Goal: Task Accomplishment & Management: Complete application form

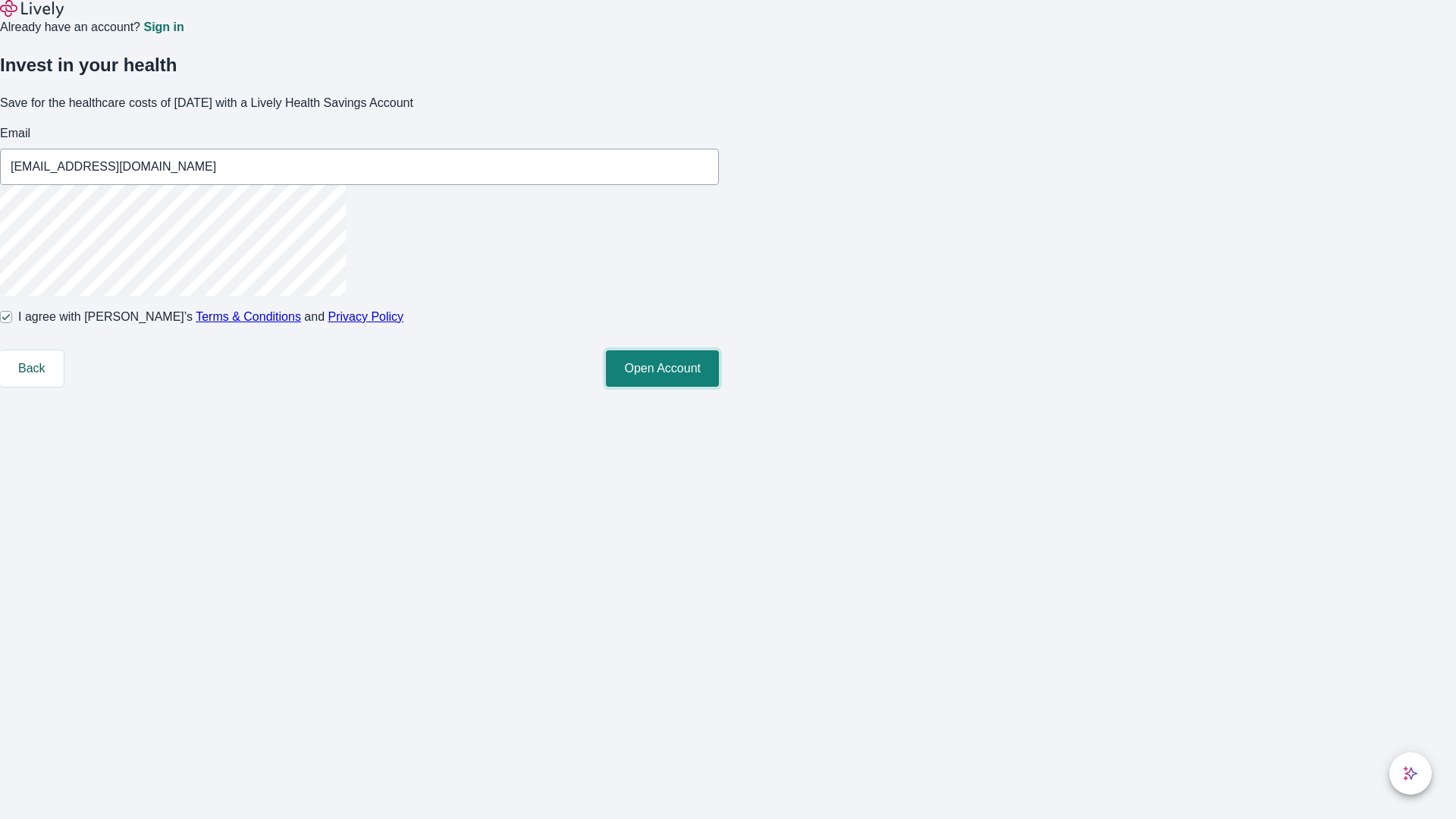
click at [719, 387] on button "Open Account" at bounding box center [662, 368] width 113 height 37
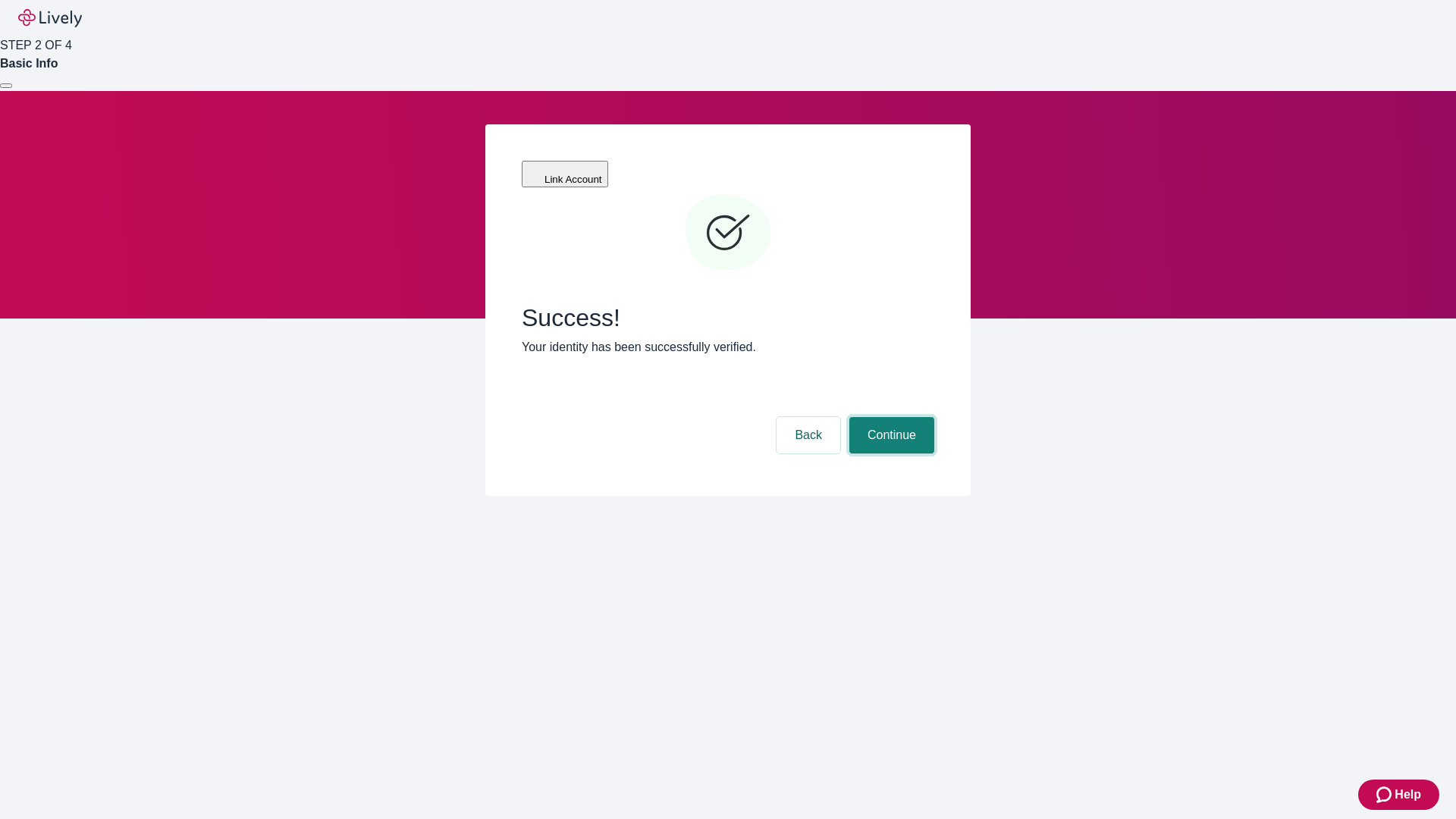
click at [889, 417] on button "Continue" at bounding box center [892, 435] width 84 height 37
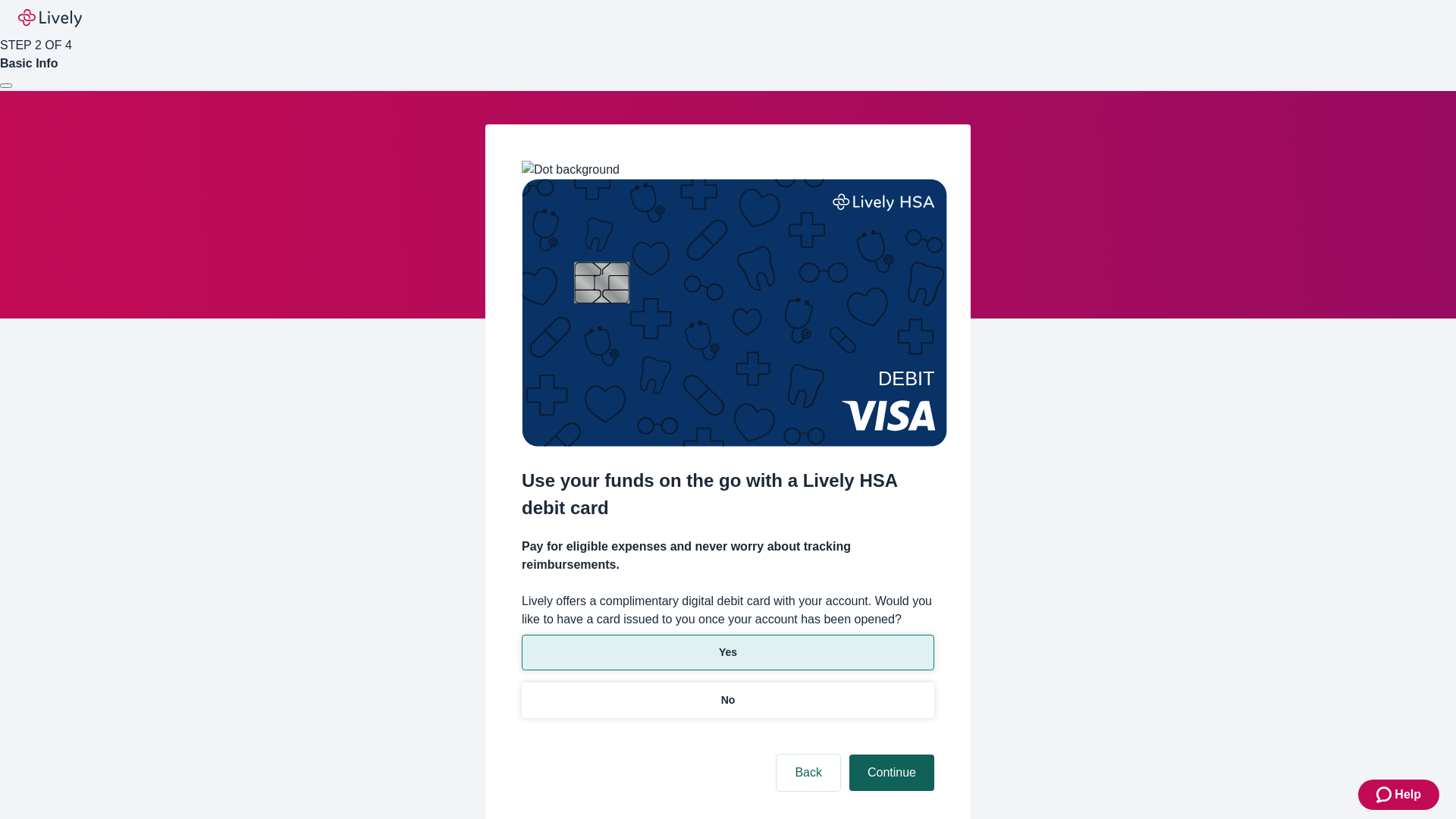
click at [727, 692] on p "No" at bounding box center [728, 700] width 14 height 16
click at [889, 755] on button "Continue" at bounding box center [892, 773] width 84 height 37
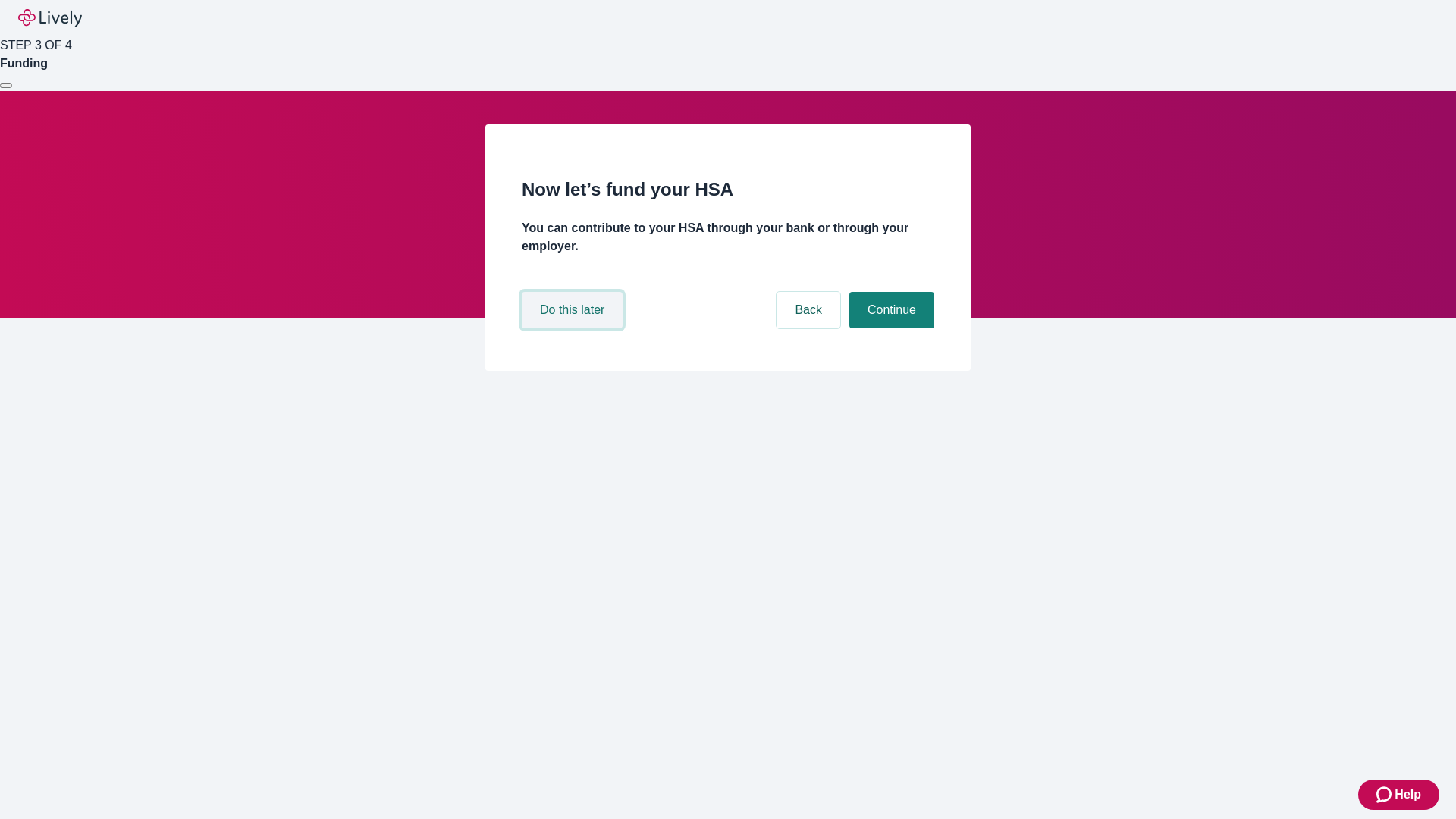
click at [574, 329] on button "Do this later" at bounding box center [572, 310] width 100 height 37
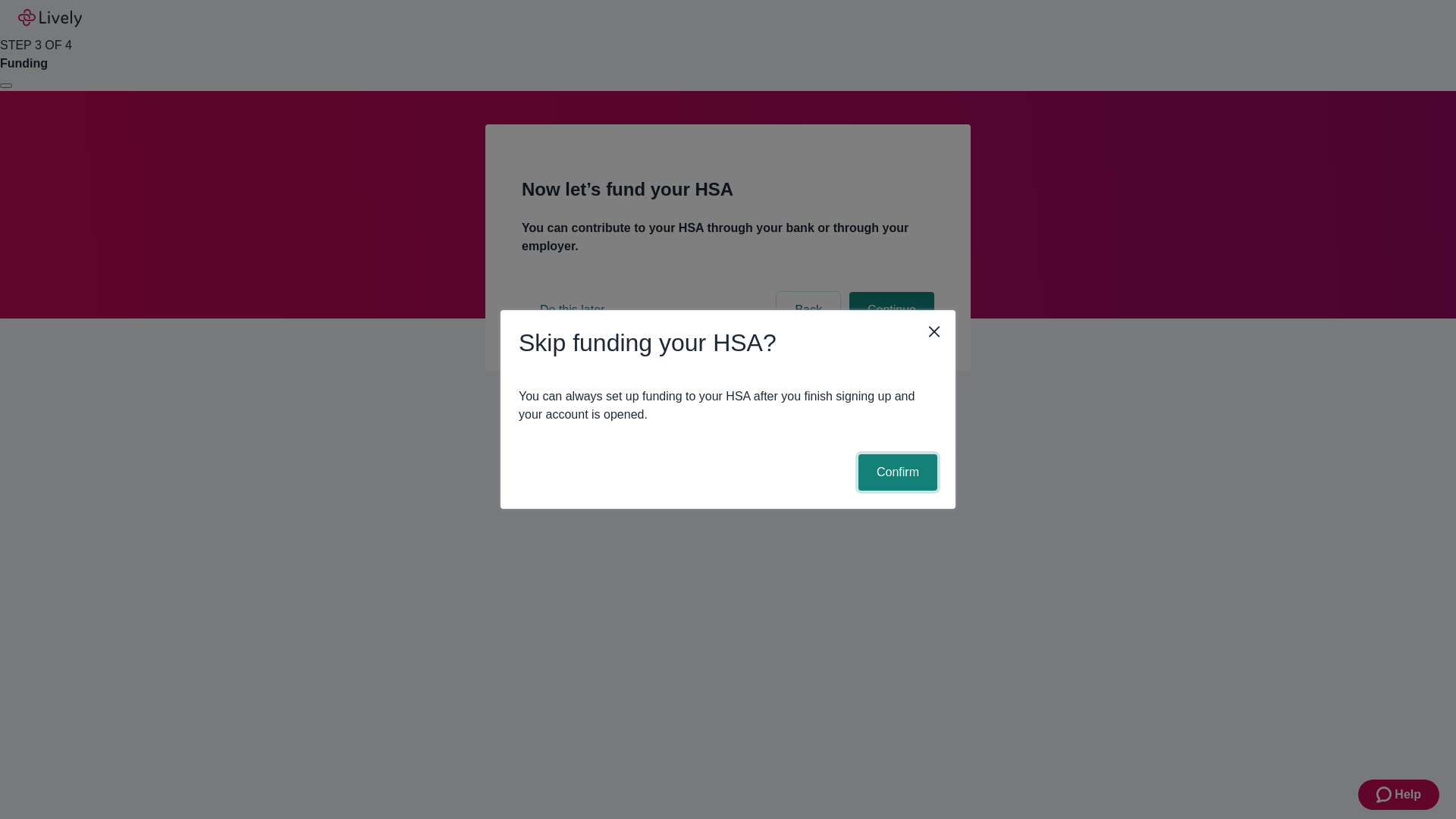
click at [896, 472] on button "Confirm" at bounding box center [897, 472] width 79 height 37
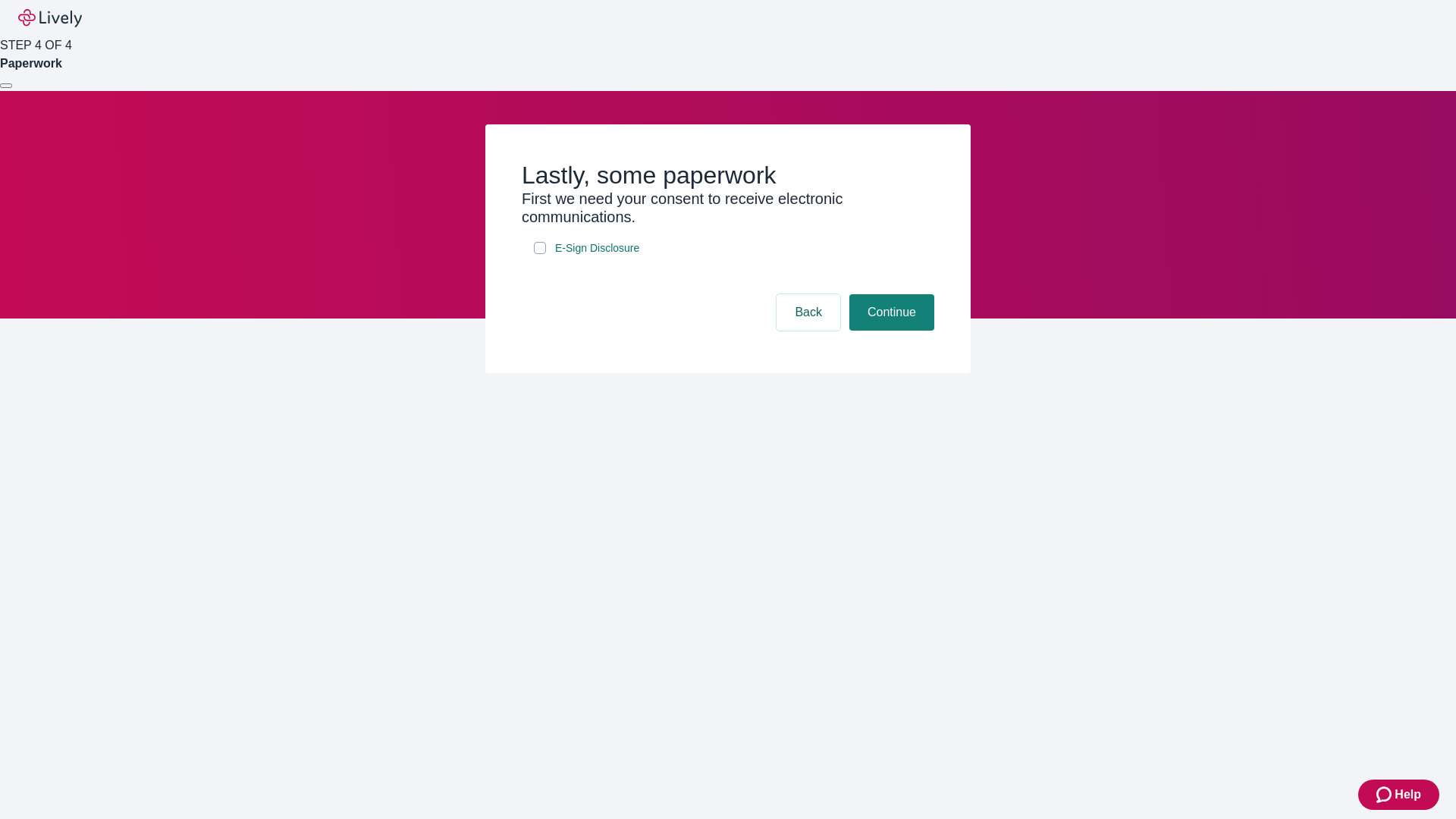
click at [540, 255] on input "E-Sign Disclosure" at bounding box center [540, 248] width 12 height 12
checkbox input "true"
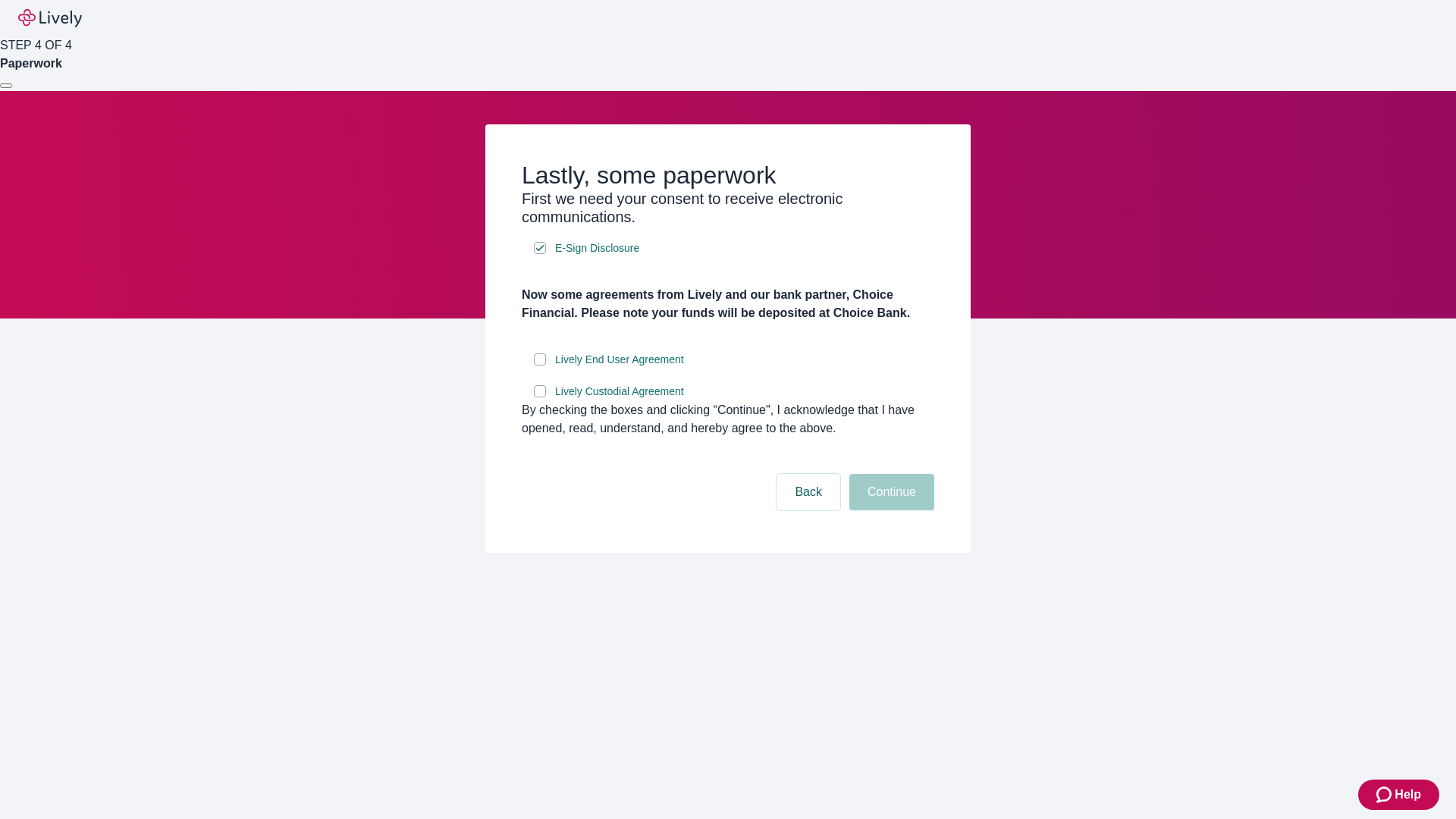
click at [540, 365] on input "Lively End User Agreement" at bounding box center [540, 359] width 12 height 12
checkbox input "true"
click at [540, 397] on input "Lively Custodial Agreement" at bounding box center [540, 391] width 12 height 12
checkbox input "true"
click at [889, 511] on button "Continue" at bounding box center [892, 492] width 84 height 37
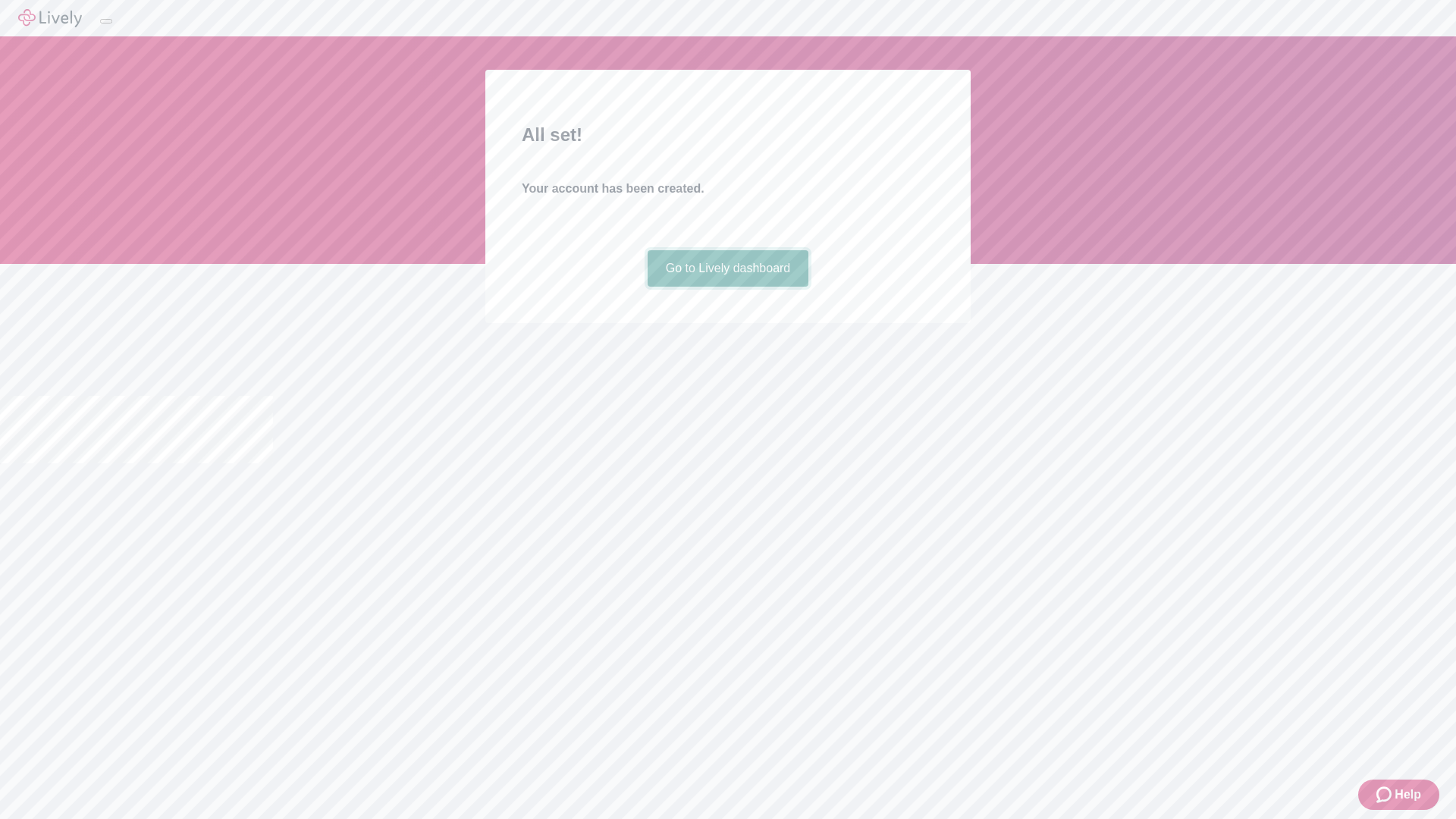
click at [727, 286] on link "Go to Lively dashboard" at bounding box center [728, 269] width 161 height 37
